Goal: Information Seeking & Learning: Learn about a topic

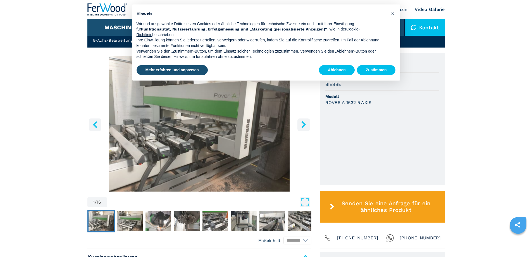
scroll to position [168, 0]
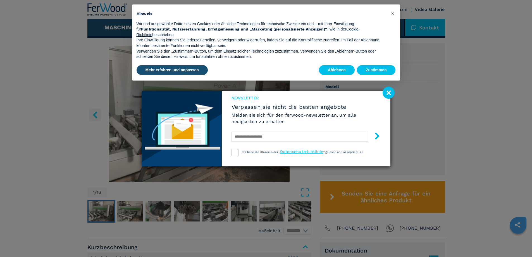
click at [388, 90] on image at bounding box center [389, 93] width 12 height 12
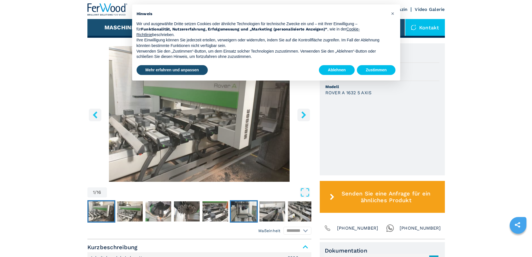
click at [242, 217] on img "Go to Slide 6" at bounding box center [244, 211] width 26 height 20
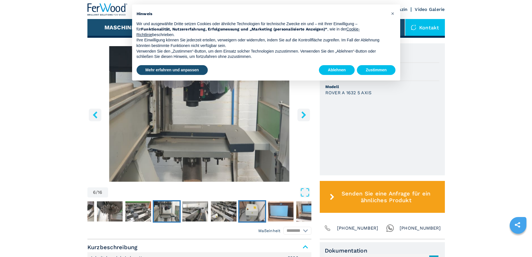
click at [248, 213] on img "Go to Slide 9" at bounding box center [252, 211] width 26 height 20
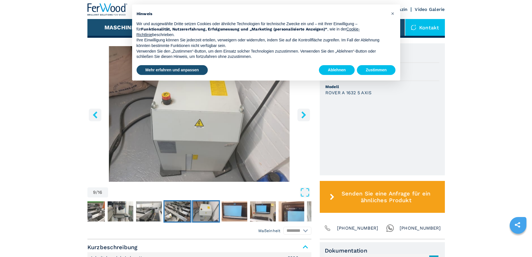
click at [185, 213] on img "Go to Slide 8" at bounding box center [178, 211] width 26 height 20
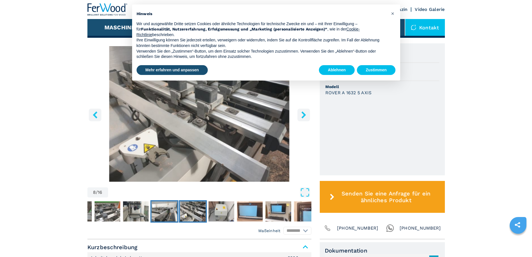
click at [171, 214] on img "Go to Slide 7" at bounding box center [164, 211] width 26 height 20
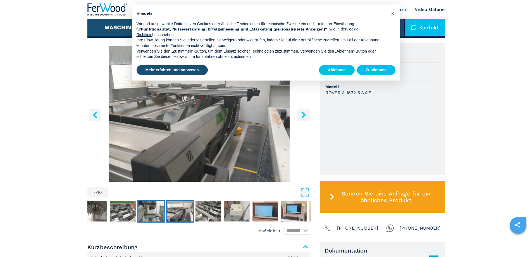
click at [157, 216] on img "Go to Slide 6" at bounding box center [151, 211] width 26 height 20
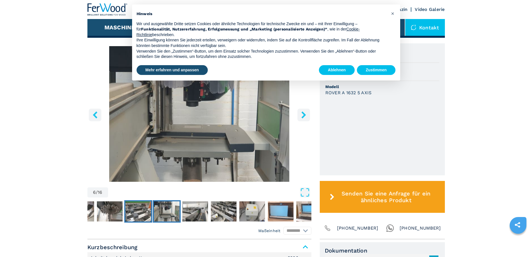
click at [147, 215] on img "Go to Slide 5" at bounding box center [138, 211] width 26 height 20
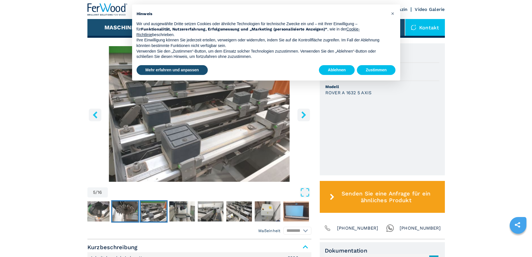
click at [132, 213] on img "Go to Slide 4" at bounding box center [125, 211] width 26 height 20
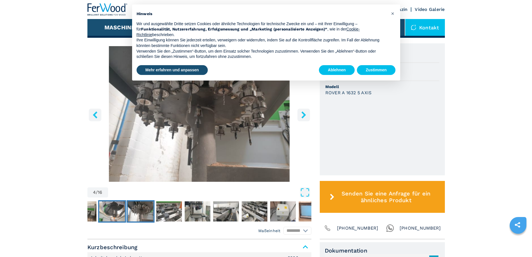
click at [116, 213] on img "Go to Slide 3" at bounding box center [112, 211] width 26 height 20
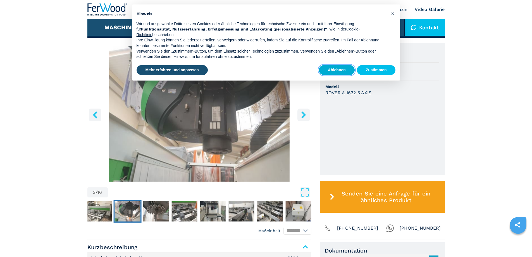
click at [342, 70] on button "Ablehnen" at bounding box center [337, 70] width 36 height 10
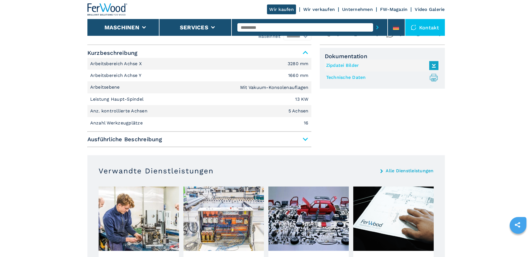
scroll to position [363, 0]
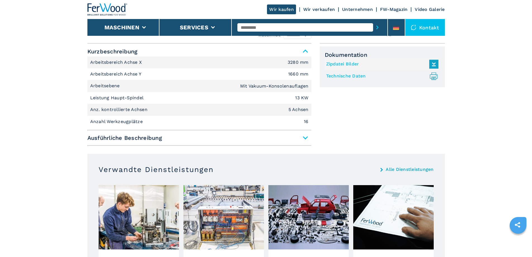
click at [306, 137] on span "Ausführliche Beschreibung" at bounding box center [199, 138] width 224 height 10
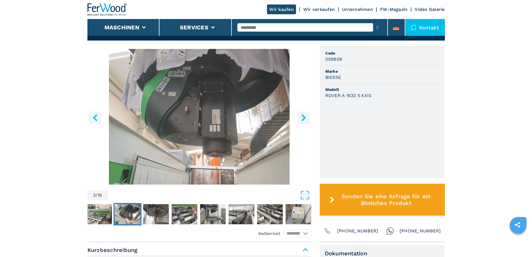
scroll to position [168, 0]
